Goal: Task Accomplishment & Management: Use online tool/utility

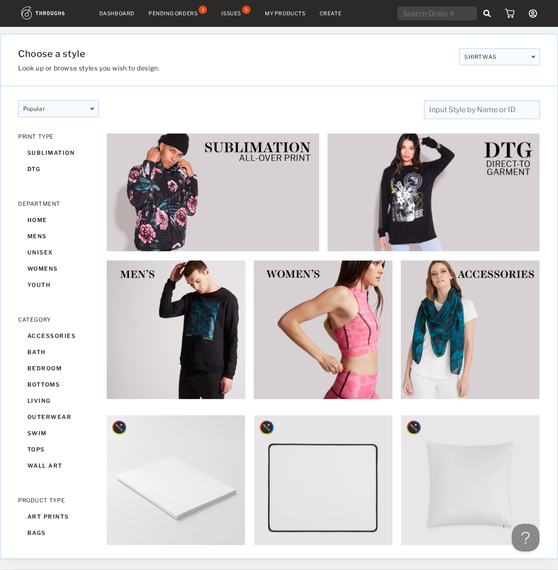
click at [239, 14] on div "Issues" at bounding box center [231, 13] width 20 height 6
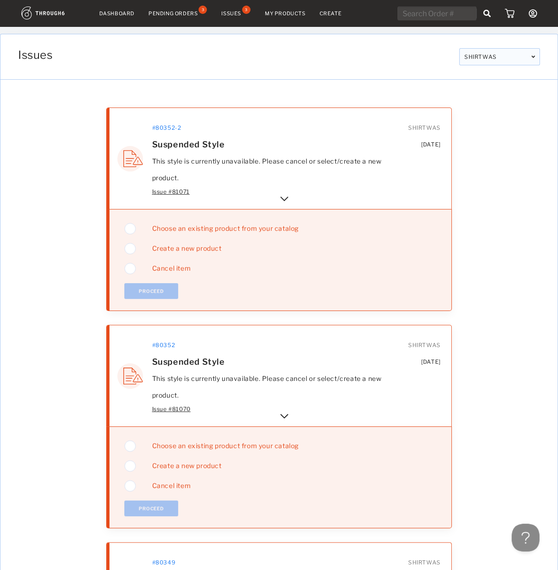
click at [289, 196] on img at bounding box center [284, 198] width 11 height 11
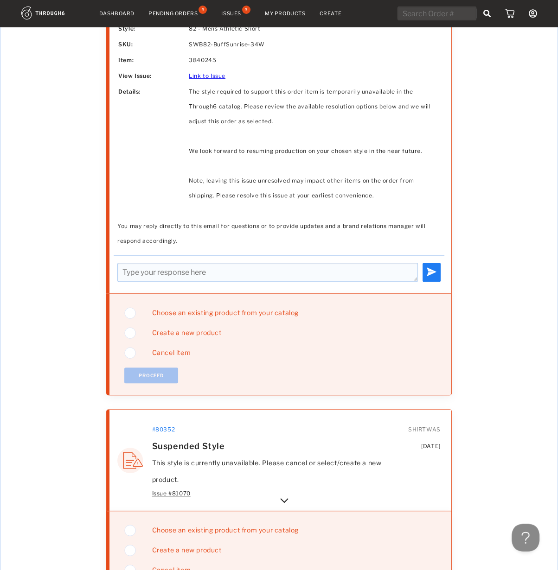
scroll to position [303, 0]
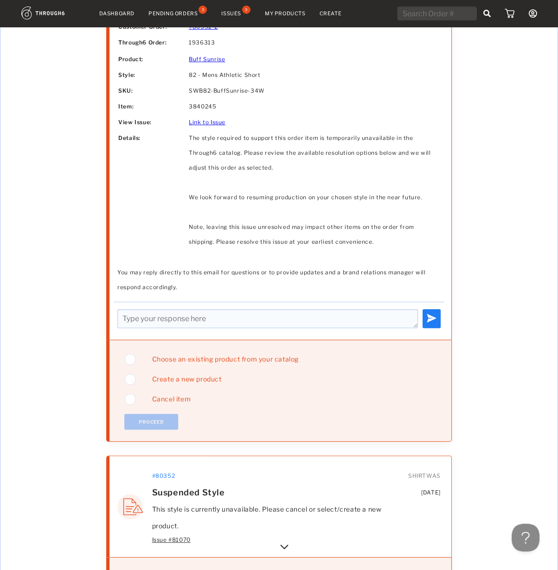
click at [132, 377] on img at bounding box center [130, 379] width 12 height 15
drag, startPoint x: 338, startPoint y: 17, endPoint x: 274, endPoint y: 11, distance: 64.7
click at [153, 419] on button "Proceed" at bounding box center [151, 422] width 54 height 16
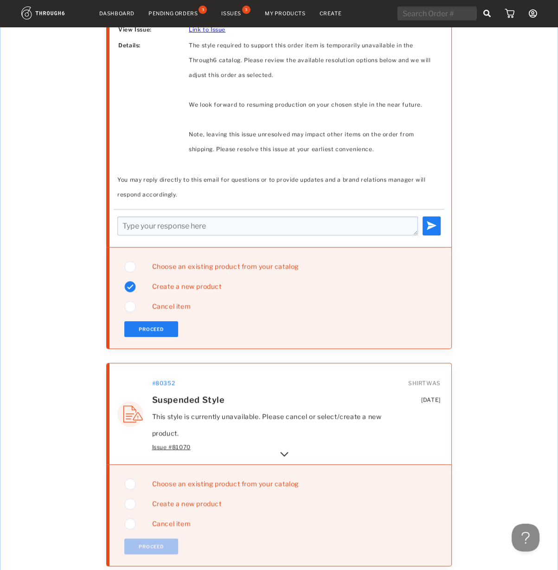
scroll to position [411, 0]
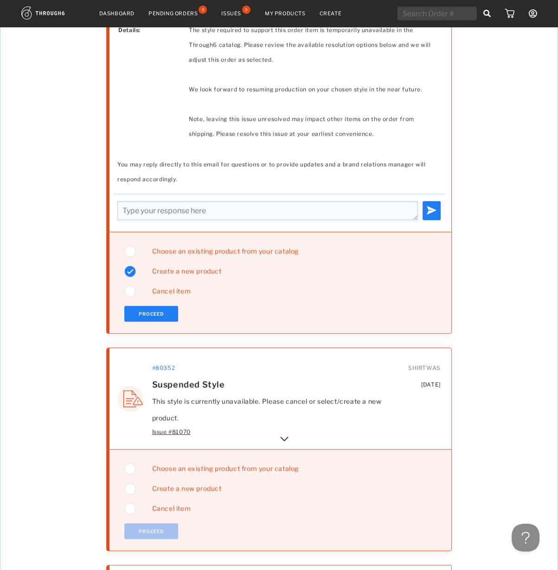
click at [285, 431] on div "Issue # 81070" at bounding box center [268, 432] width 233 height 11
click at [286, 439] on img at bounding box center [284, 439] width 11 height 11
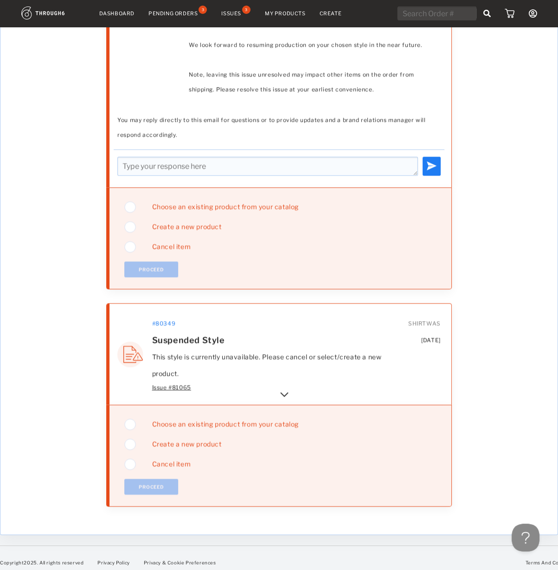
scroll to position [1107, 0]
click at [286, 390] on img at bounding box center [284, 394] width 11 height 11
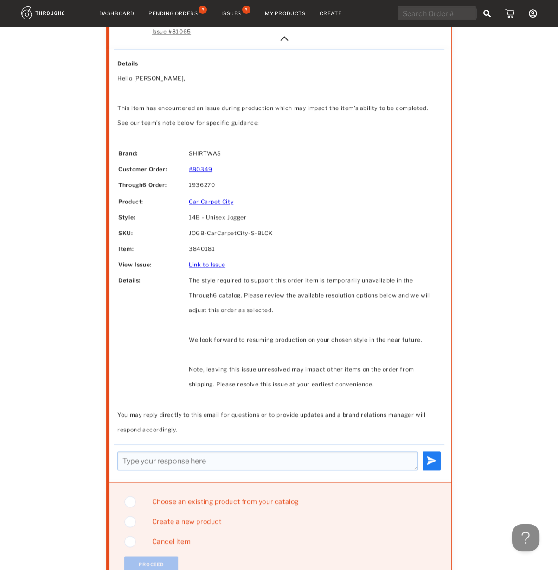
scroll to position [1525, 0]
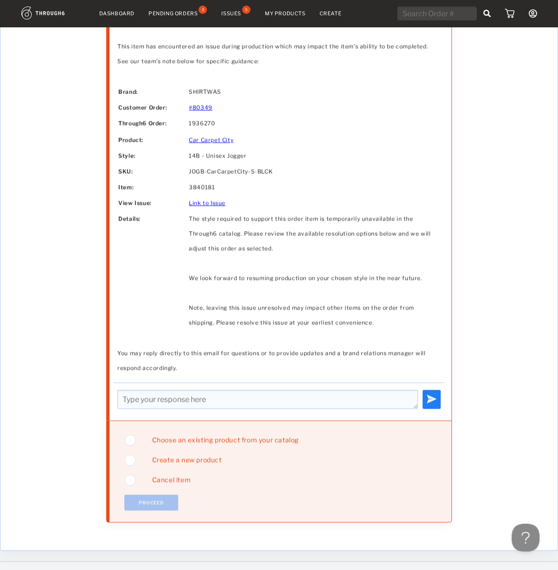
click at [184, 437] on span "Choose an existing product from your catalog" at bounding box center [222, 440] width 154 height 8
click at [153, 500] on button "Proceed" at bounding box center [151, 503] width 54 height 16
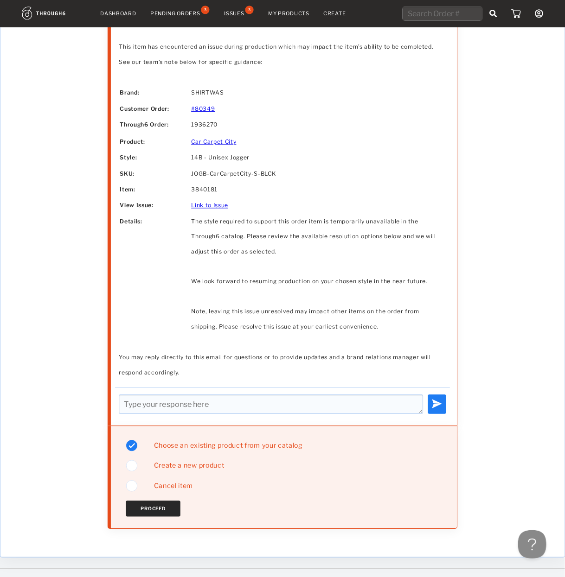
scroll to position [0, 0]
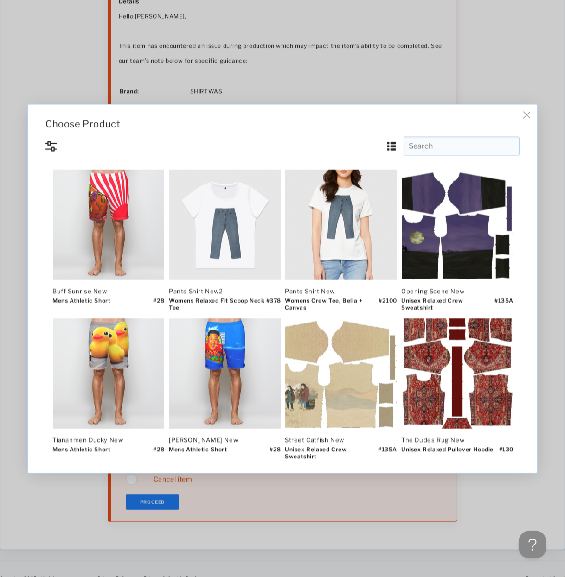
click at [432, 148] on input "text" at bounding box center [462, 145] width 116 height 19
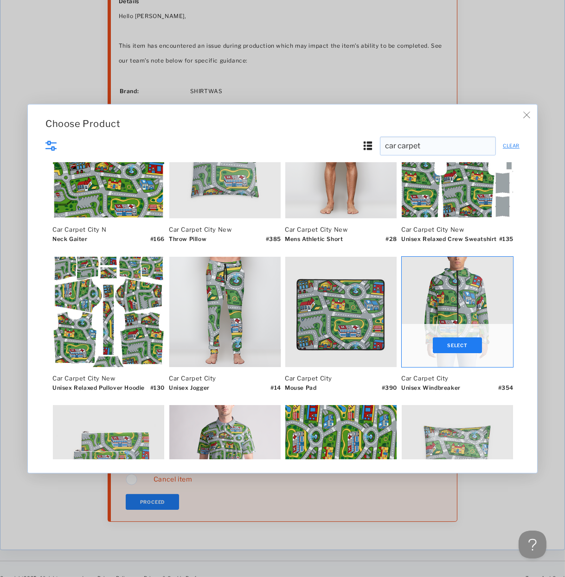
scroll to position [77, 0]
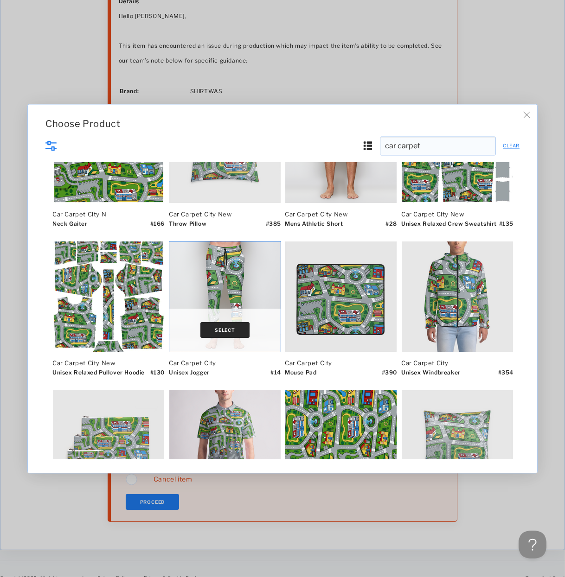
type input "car carpet"
click at [230, 333] on button "Select" at bounding box center [224, 331] width 49 height 16
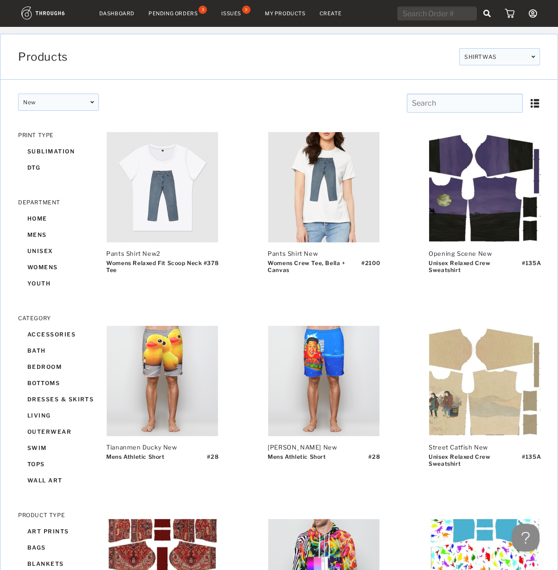
click at [294, 12] on link "My Products" at bounding box center [285, 13] width 41 height 6
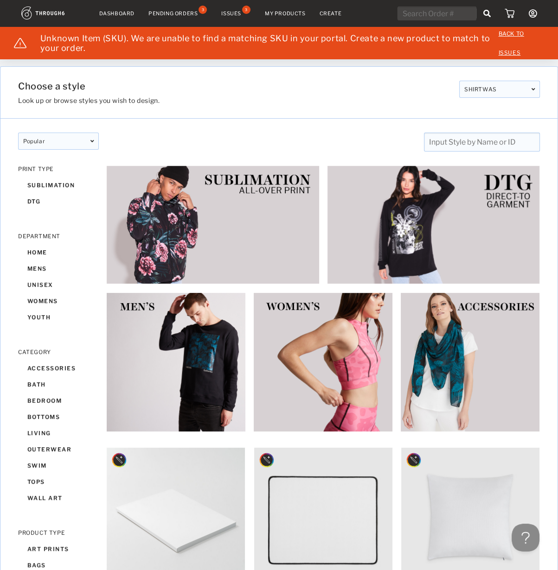
click at [455, 150] on input "text" at bounding box center [482, 142] width 116 height 19
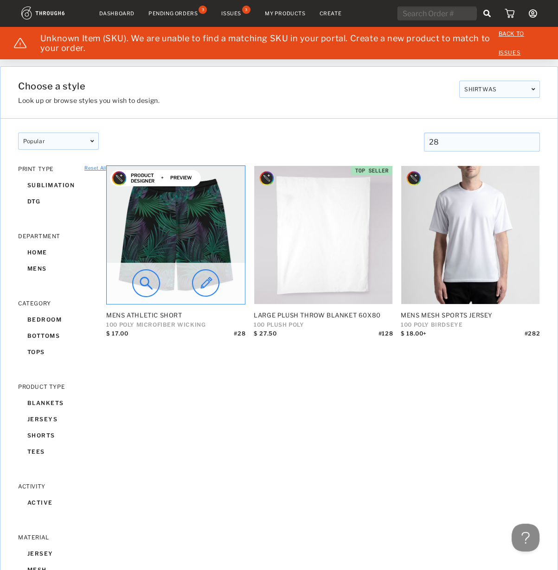
type input "28"
click at [205, 283] on img at bounding box center [205, 283] width 27 height 28
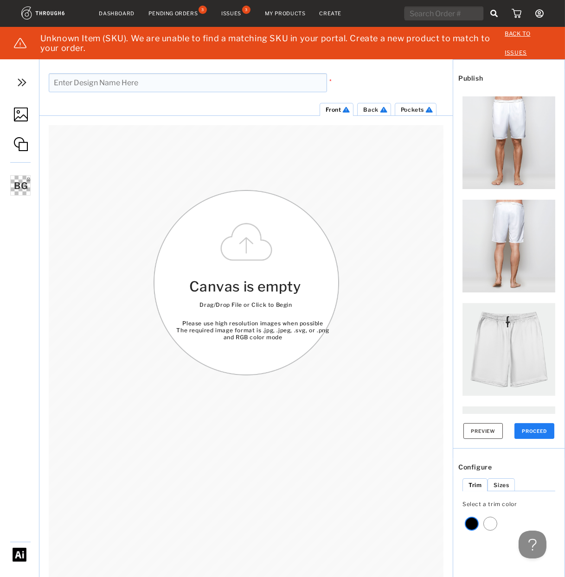
click at [32, 115] on link at bounding box center [19, 116] width 39 height 44
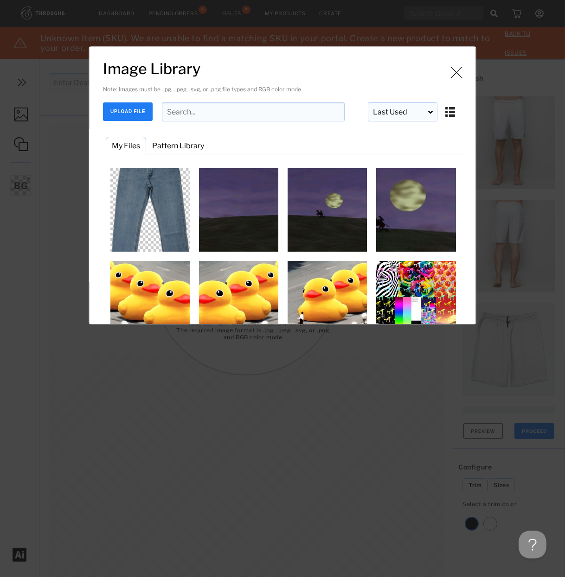
click at [190, 114] on input "Image Library" at bounding box center [253, 111] width 183 height 19
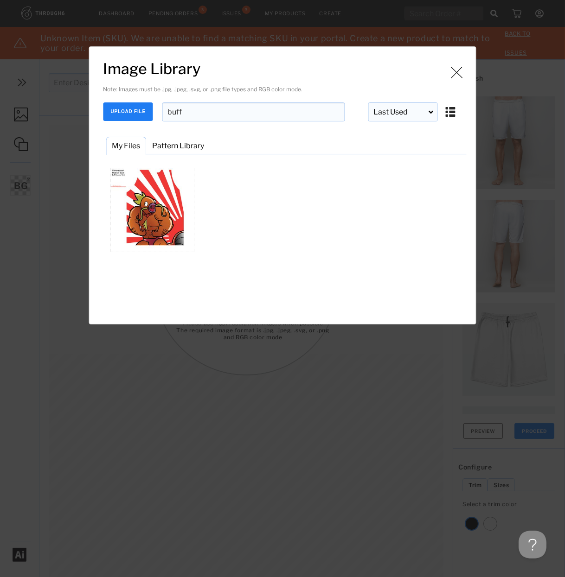
type input "buff"
click at [127, 111] on button "UPLOAD FILE" at bounding box center [128, 111] width 50 height 19
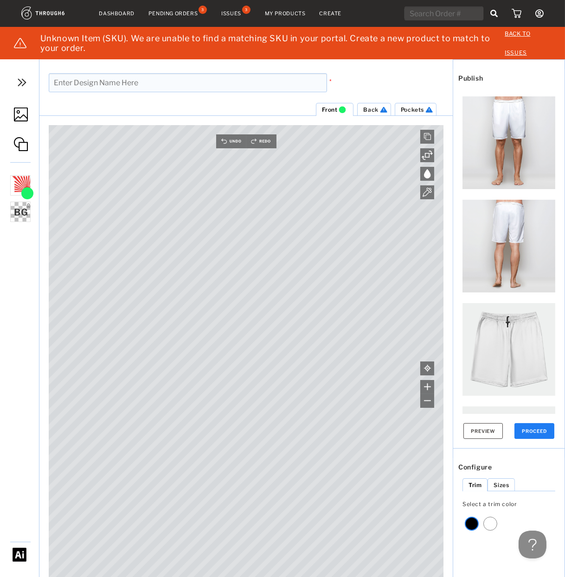
click at [26, 106] on link at bounding box center [19, 116] width 39 height 44
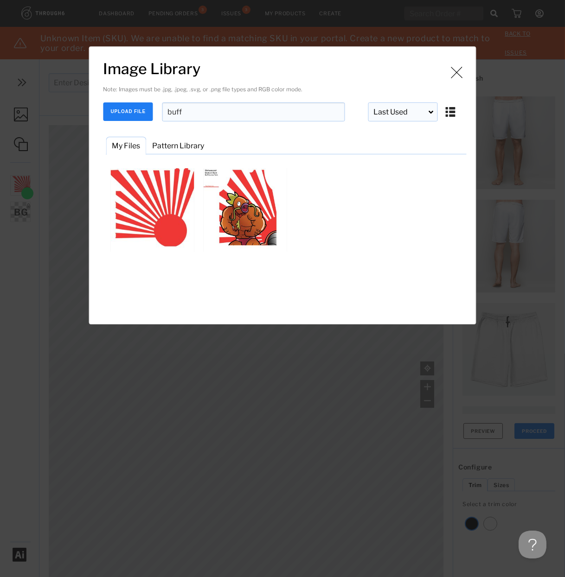
click at [137, 108] on button "UPLOAD FILE" at bounding box center [128, 111] width 50 height 19
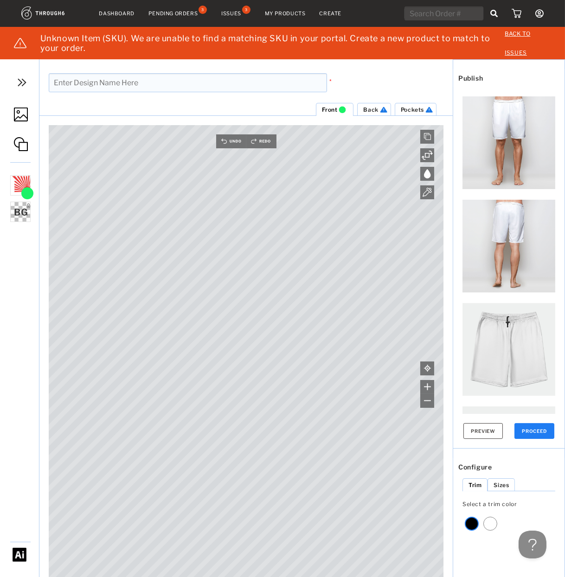
click at [17, 115] on img at bounding box center [21, 115] width 14 height 14
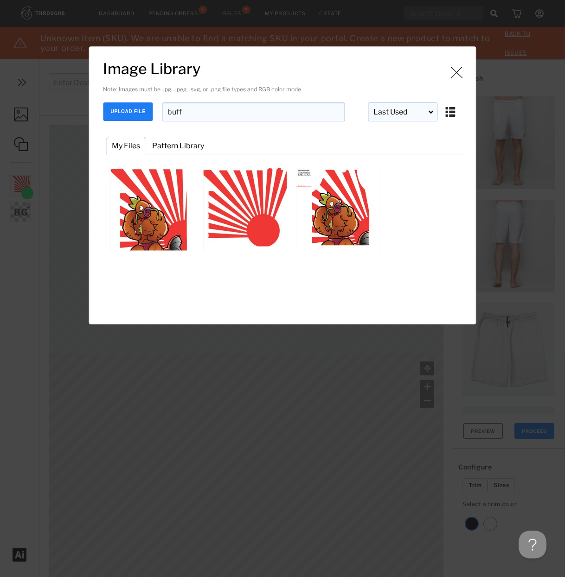
click at [130, 113] on button "UPLOAD FILE" at bounding box center [128, 111] width 50 height 19
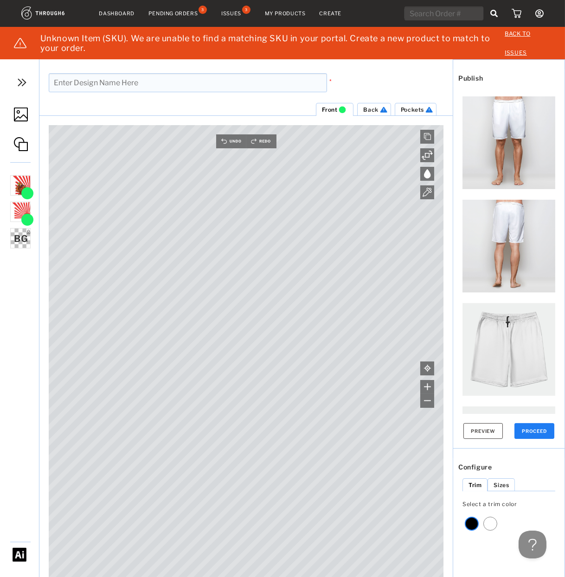
click at [379, 111] on img at bounding box center [383, 109] width 10 height 7
click at [16, 115] on img at bounding box center [21, 115] width 14 height 14
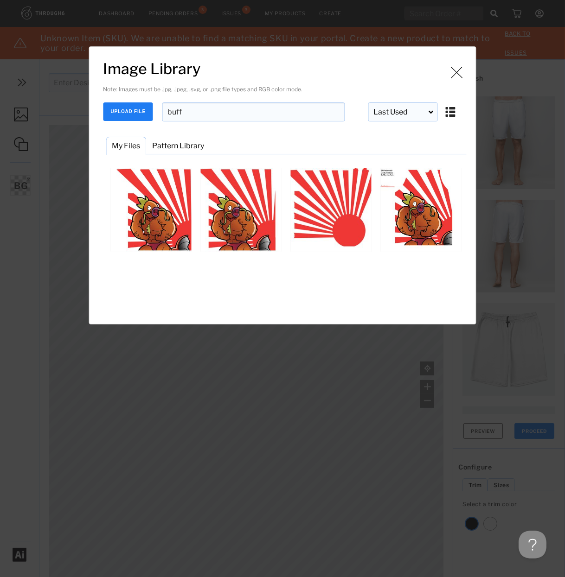
click at [133, 108] on button "UPLOAD FILE" at bounding box center [128, 111] width 50 height 19
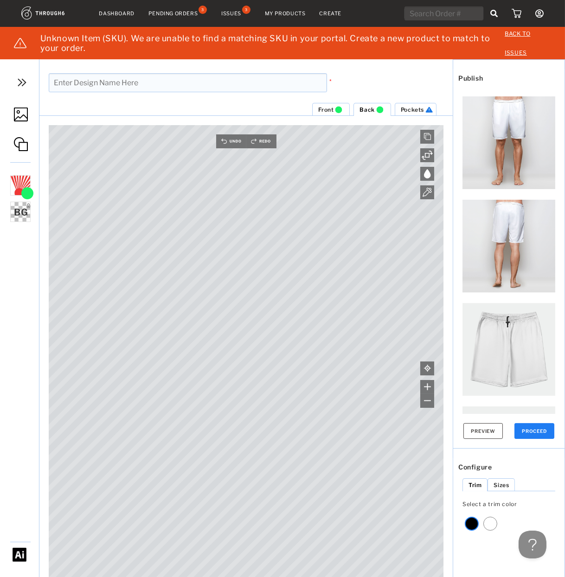
click at [24, 122] on link at bounding box center [19, 116] width 39 height 44
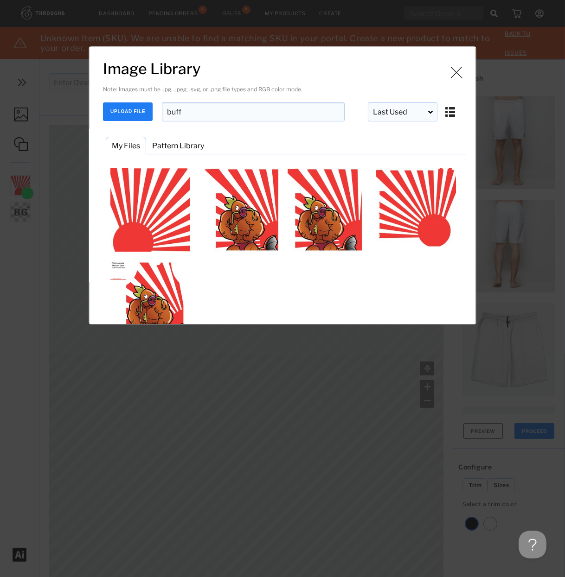
click at [121, 118] on button "UPLOAD FILE" at bounding box center [128, 111] width 50 height 19
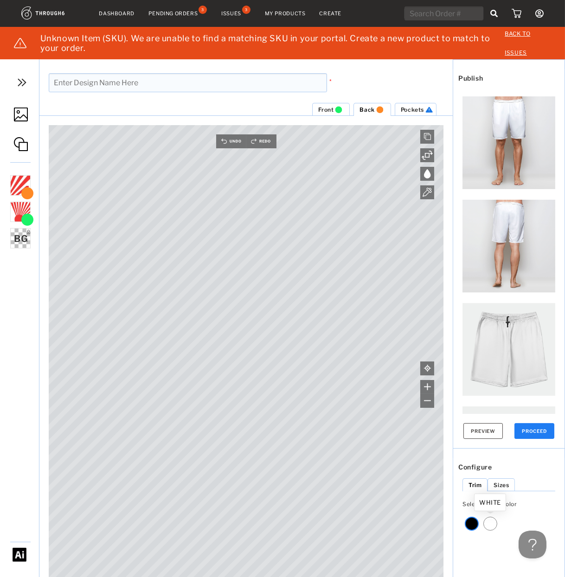
click at [494, 528] on div at bounding box center [490, 524] width 14 height 14
click at [115, 83] on input "text" at bounding box center [188, 82] width 278 height 19
type input "Buff Sunrise New"
click at [405, 103] on li "Pockets" at bounding box center [416, 109] width 42 height 13
click at [22, 115] on img at bounding box center [21, 115] width 14 height 14
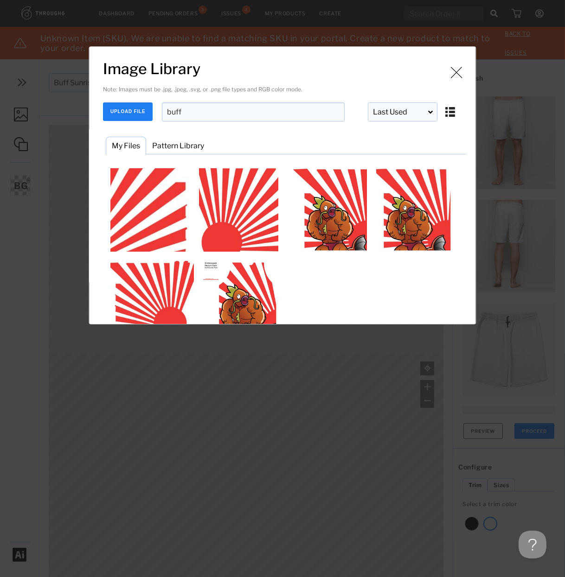
click at [197, 116] on input "buff" at bounding box center [253, 111] width 183 height 19
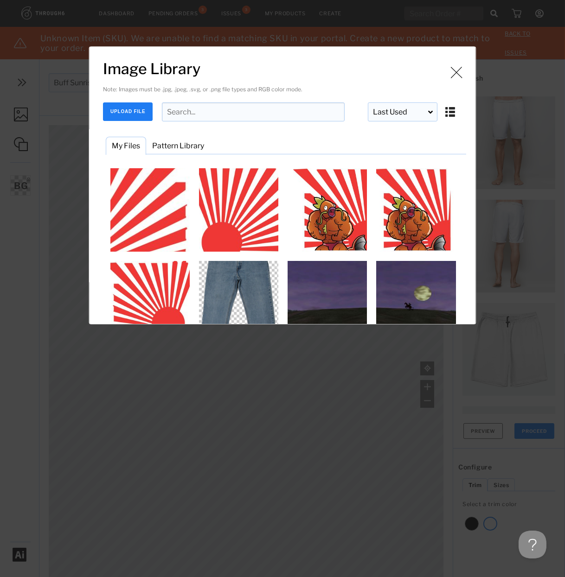
scroll to position [278, 0]
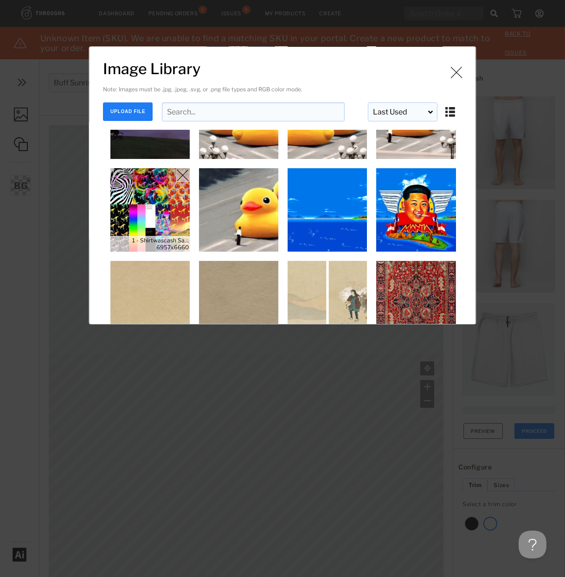
click at [143, 216] on img "Image Library" at bounding box center [150, 209] width 83 height 83
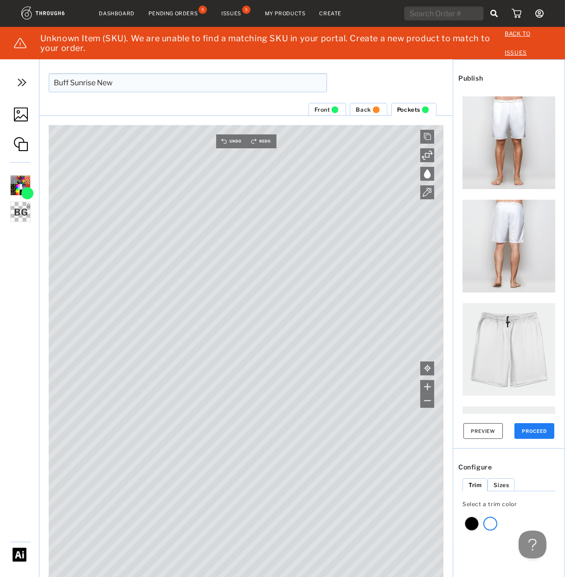
click at [541, 435] on button "PROCEED" at bounding box center [534, 431] width 40 height 16
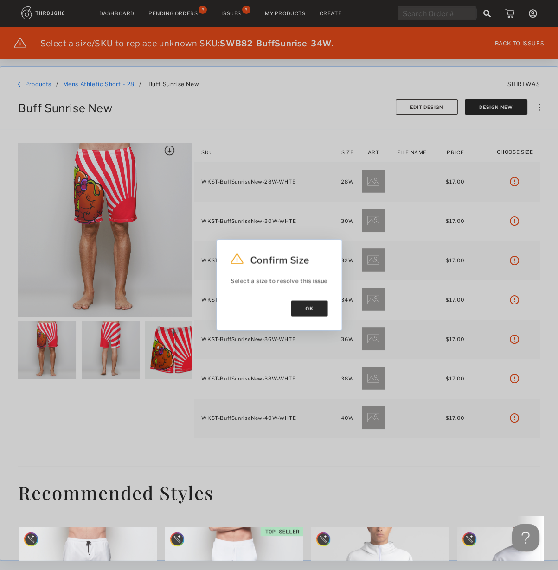
click at [305, 314] on button "Ok" at bounding box center [309, 309] width 37 height 16
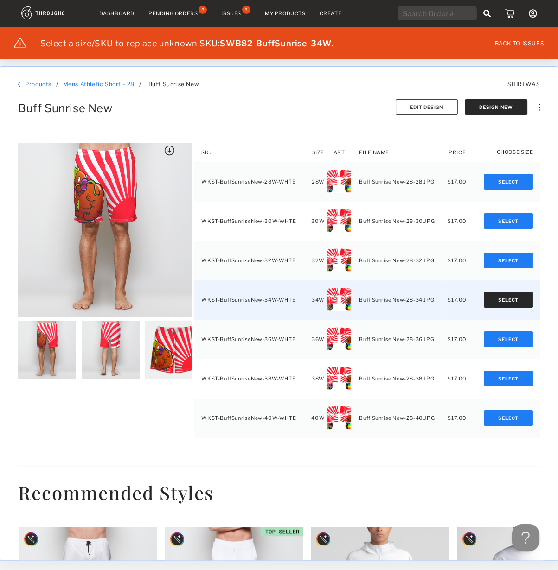
click at [509, 301] on button "Select" at bounding box center [508, 300] width 49 height 16
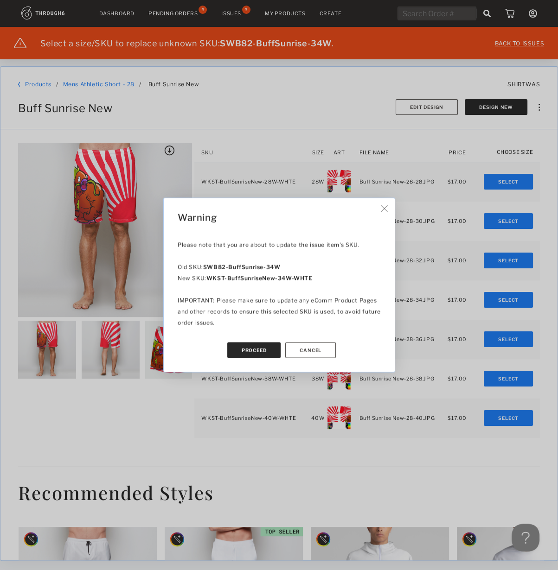
click at [241, 359] on button "Proceed" at bounding box center [254, 351] width 54 height 16
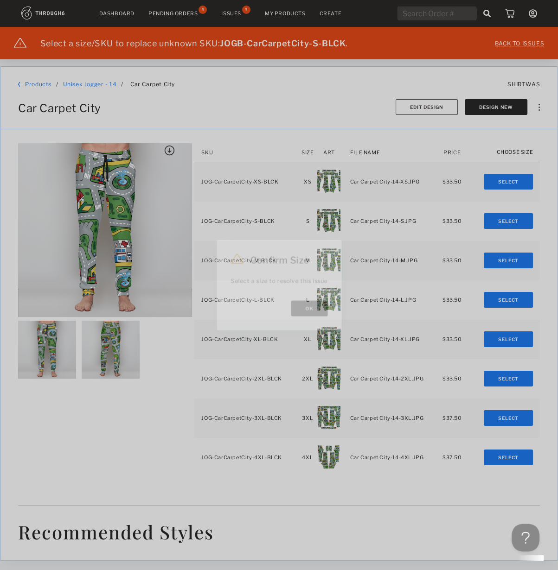
click at [306, 317] on button "Ok" at bounding box center [309, 309] width 37 height 16
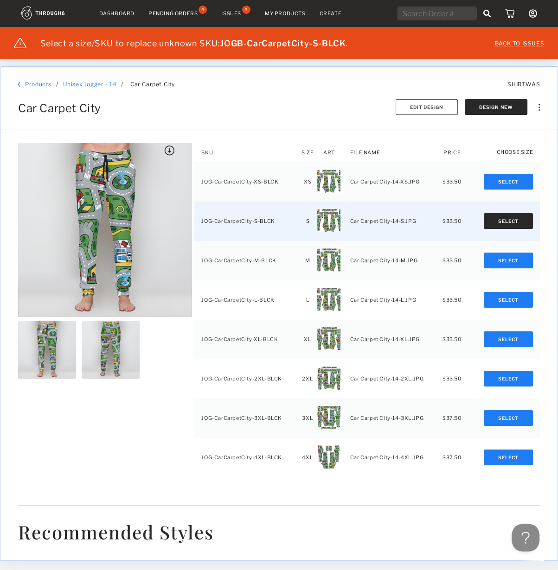
click at [501, 222] on button "Select" at bounding box center [508, 221] width 49 height 16
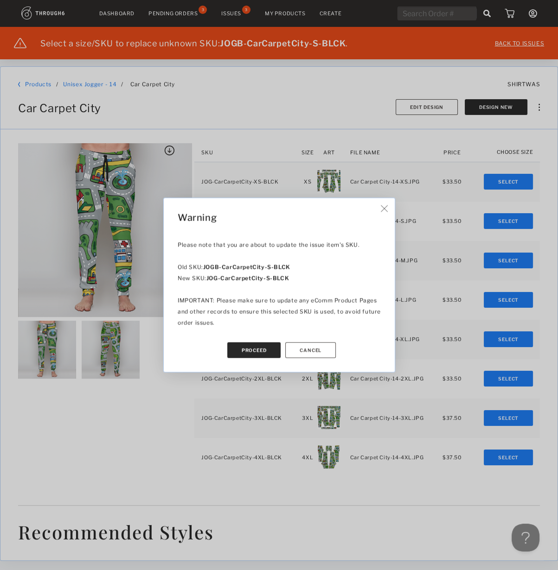
click at [233, 353] on button "Proceed" at bounding box center [254, 351] width 54 height 16
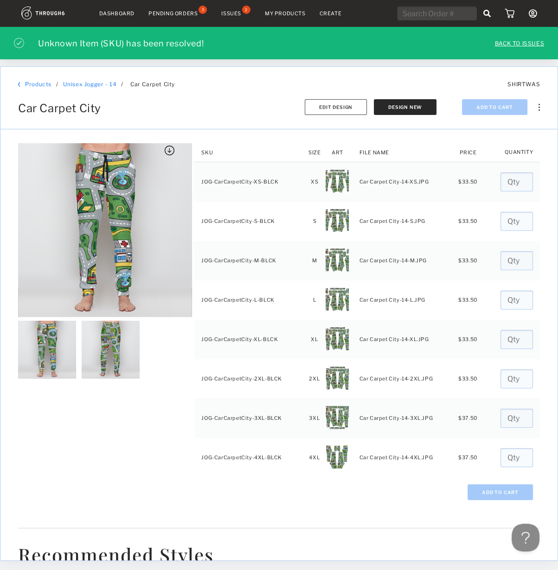
click at [238, 9] on div "Issues 2" at bounding box center [236, 13] width 30 height 8
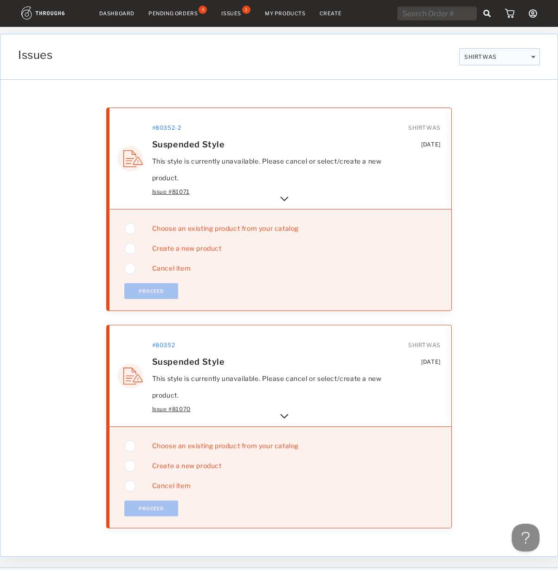
click at [229, 11] on div "Issues" at bounding box center [231, 13] width 20 height 6
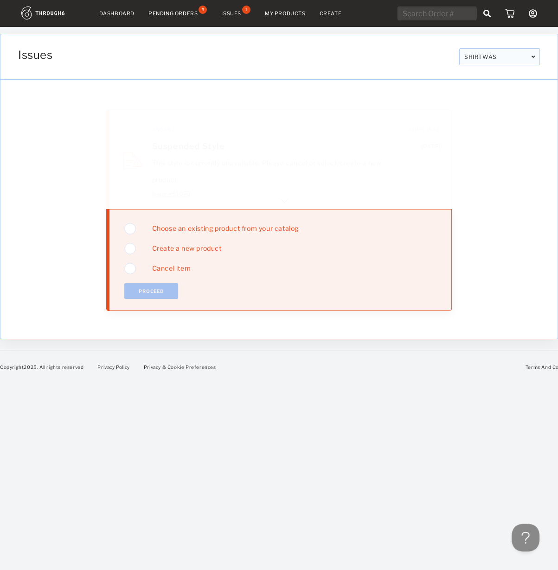
click at [272, 194] on div "Issue # 81070" at bounding box center [268, 191] width 233 height 11
click at [286, 194] on img at bounding box center [284, 198] width 11 height 11
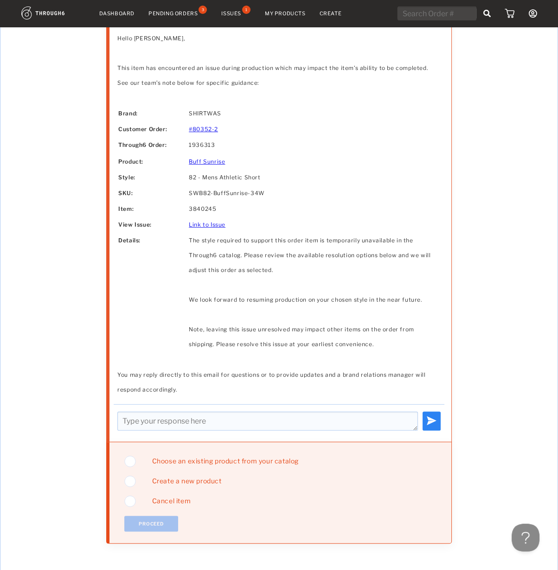
scroll to position [241, 0]
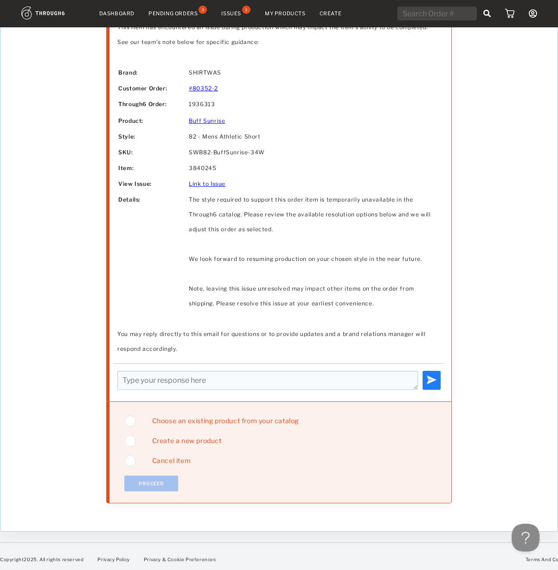
click at [188, 417] on span "Choose an existing product from your catalog" at bounding box center [222, 421] width 154 height 8
click at [144, 480] on button "Proceed" at bounding box center [151, 484] width 54 height 16
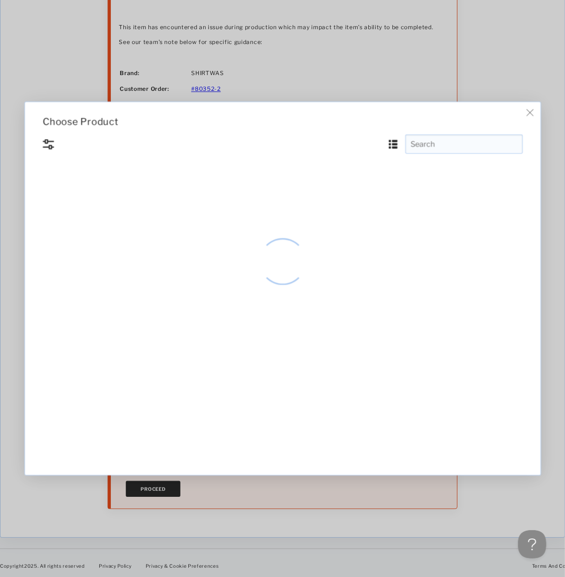
scroll to position [0, 0]
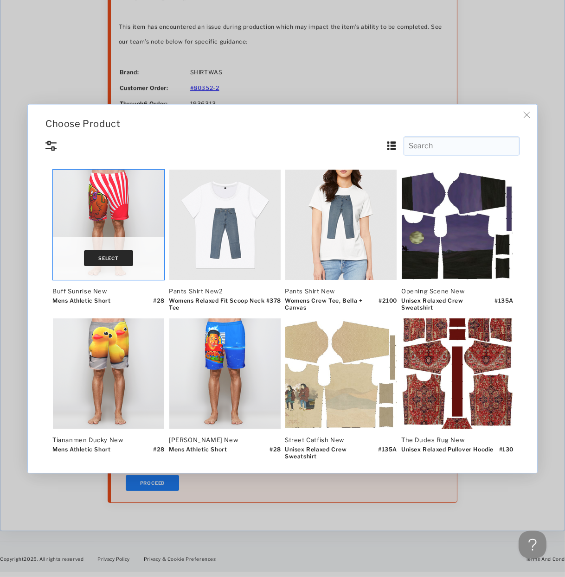
click at [122, 257] on button "Select" at bounding box center [108, 259] width 49 height 16
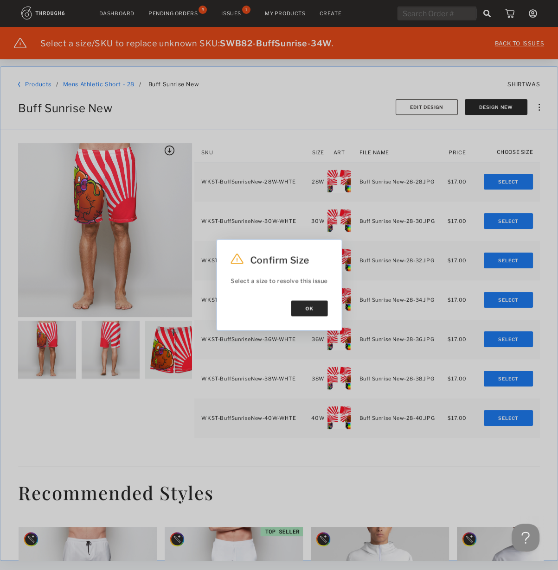
click at [306, 314] on button "Ok" at bounding box center [309, 309] width 37 height 16
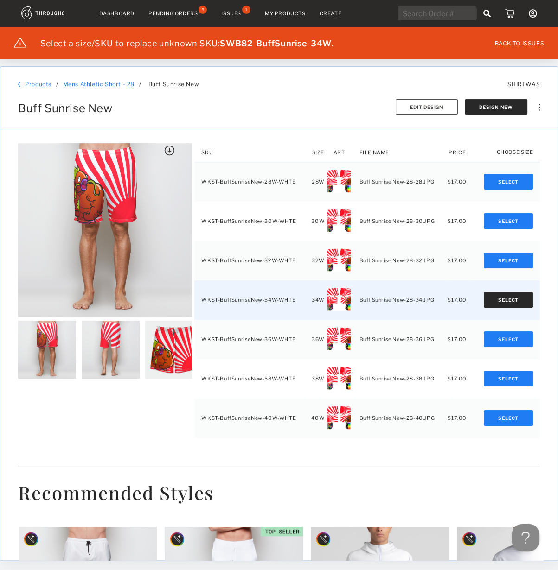
click at [504, 301] on button "Select" at bounding box center [508, 300] width 49 height 16
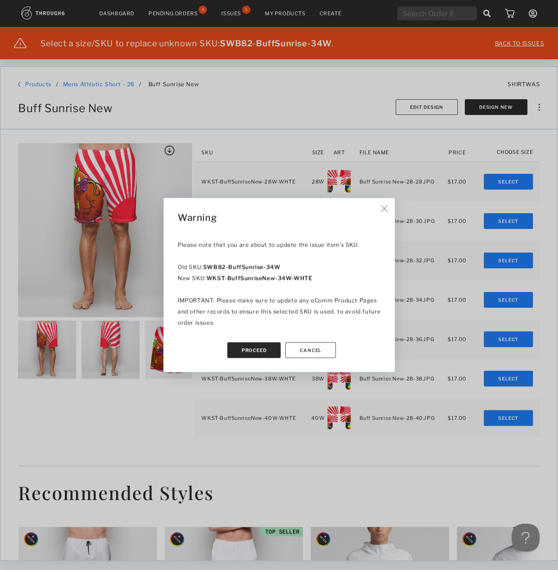
click at [241, 357] on button "Proceed" at bounding box center [254, 351] width 54 height 16
